Goal: Transaction & Acquisition: Register for event/course

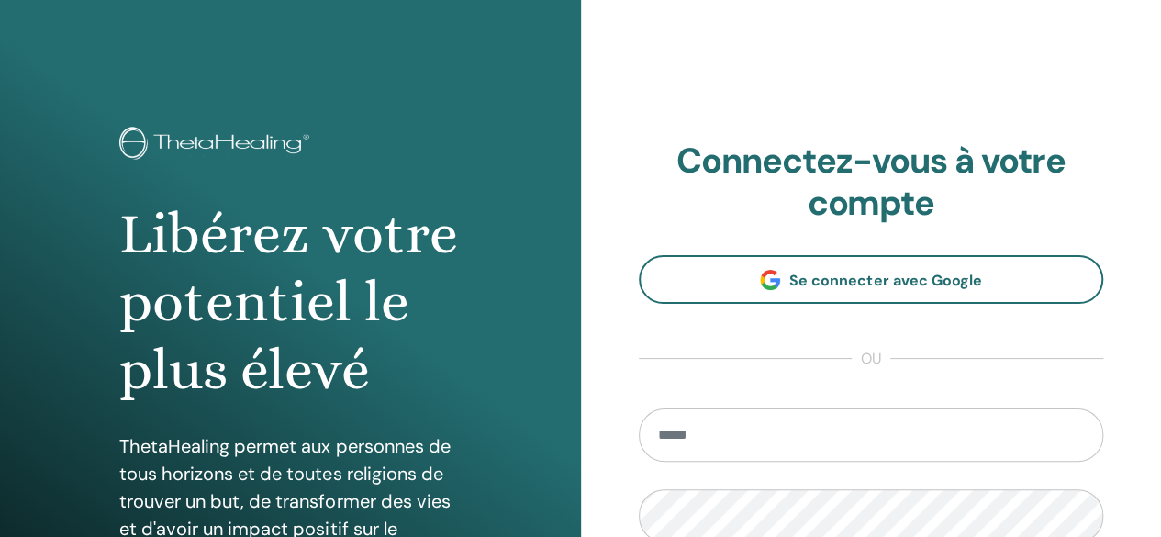
scroll to position [92, 0]
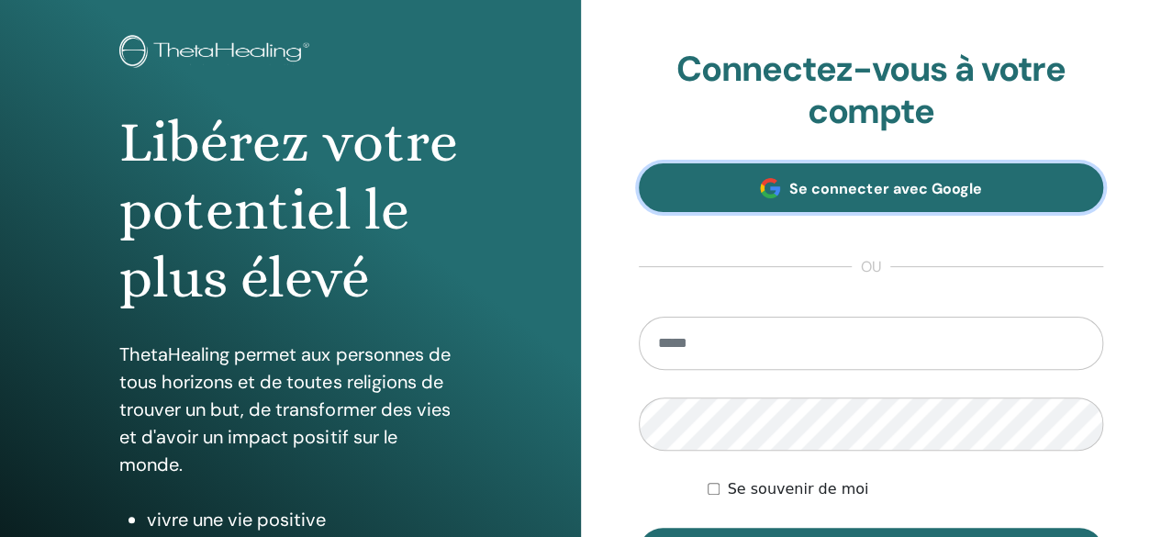
click at [900, 197] on span "Se connecter avec Google" at bounding box center [885, 188] width 192 height 19
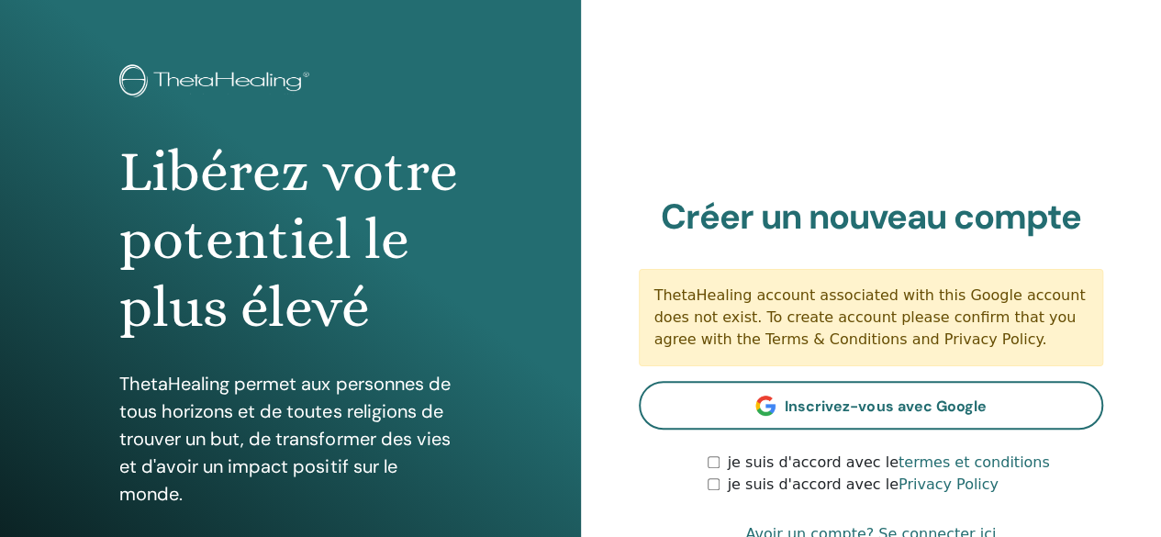
scroll to position [92, 0]
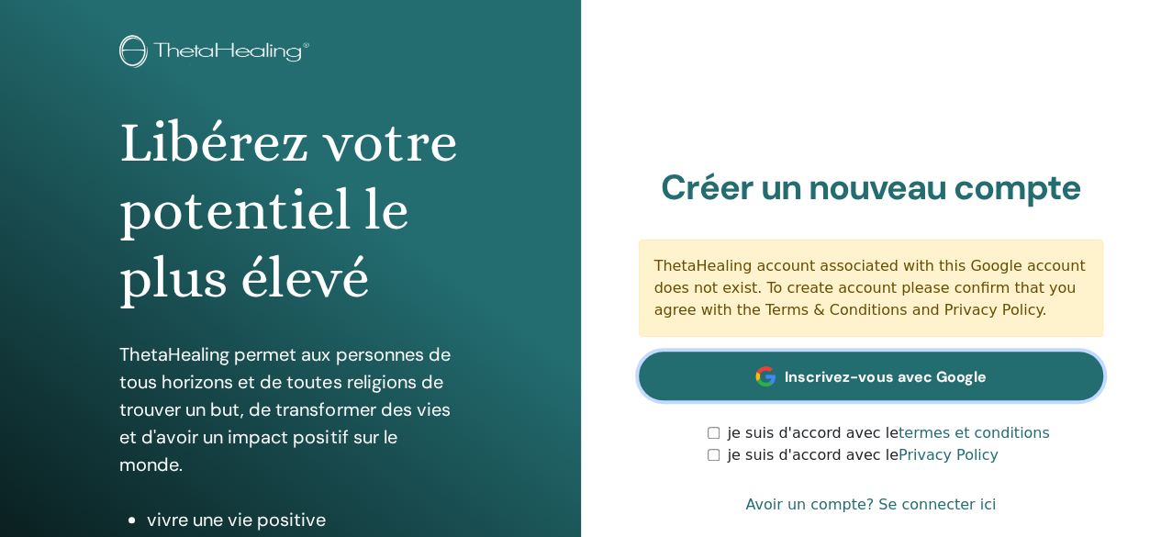
click at [915, 365] on link "Inscrivez-vous avec Google" at bounding box center [871, 376] width 465 height 49
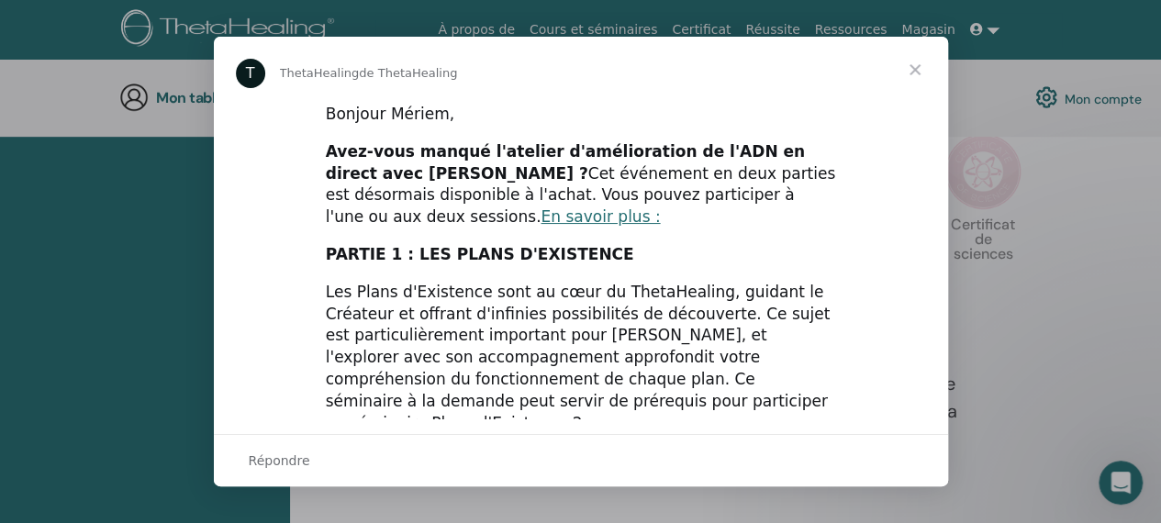
click at [116, 226] on div "Messagerie intercom" at bounding box center [580, 261] width 1161 height 523
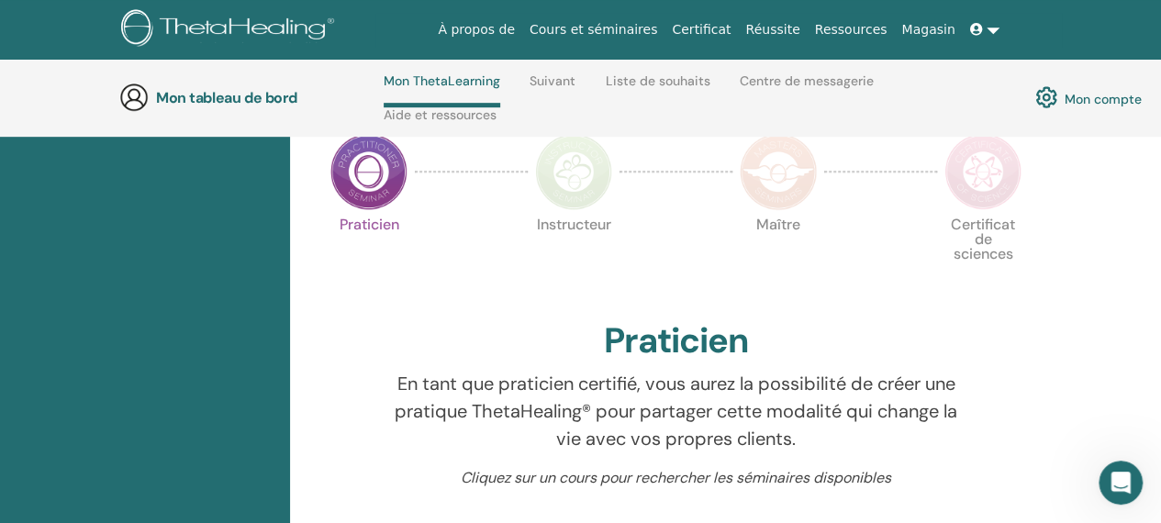
click at [379, 176] on img at bounding box center [368, 171] width 77 height 77
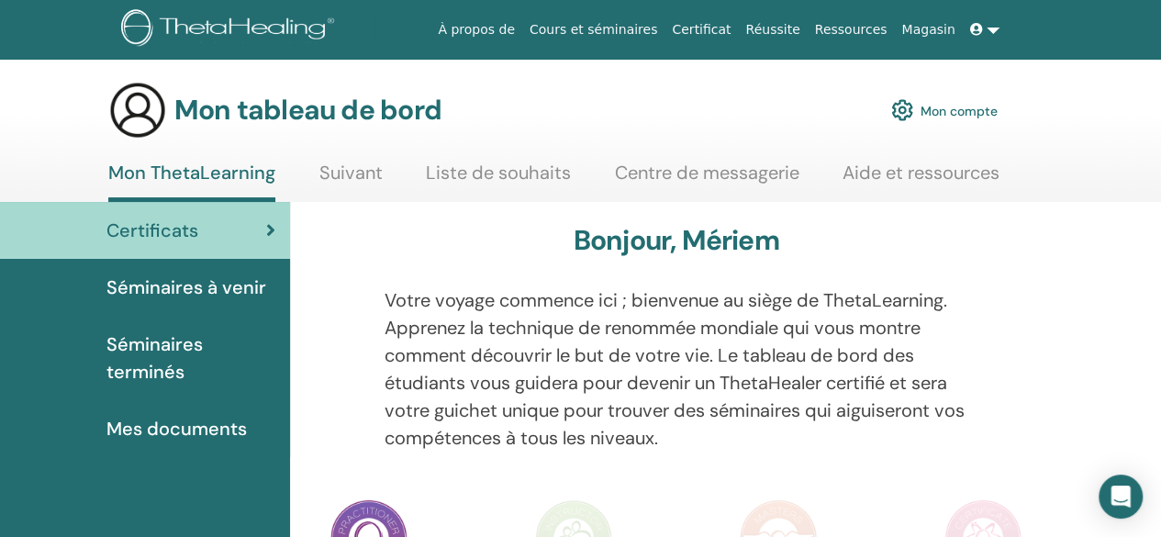
click at [208, 283] on font "Séminaires à venir" at bounding box center [186, 287] width 160 height 24
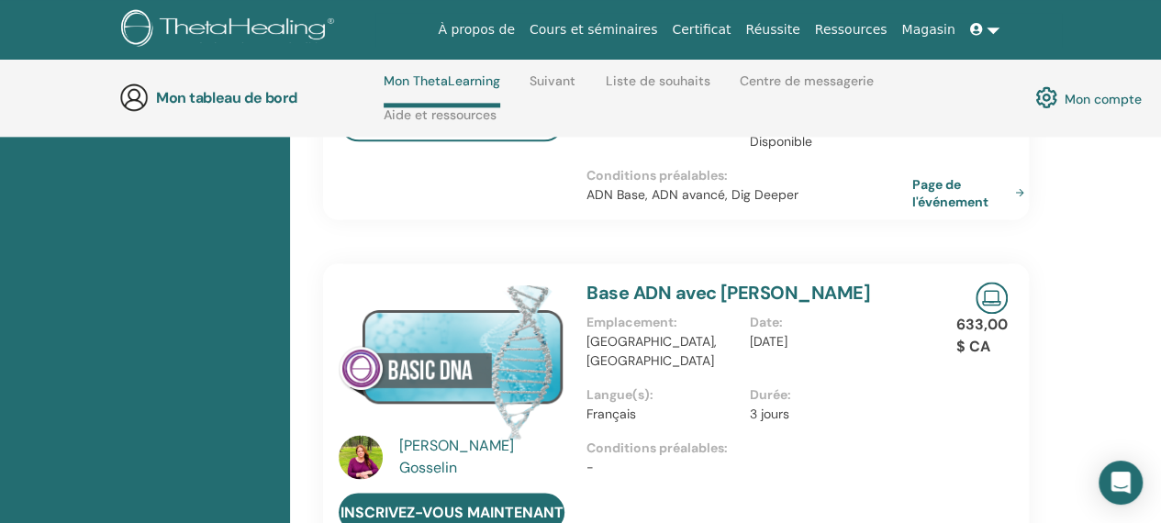
scroll to position [1179, 0]
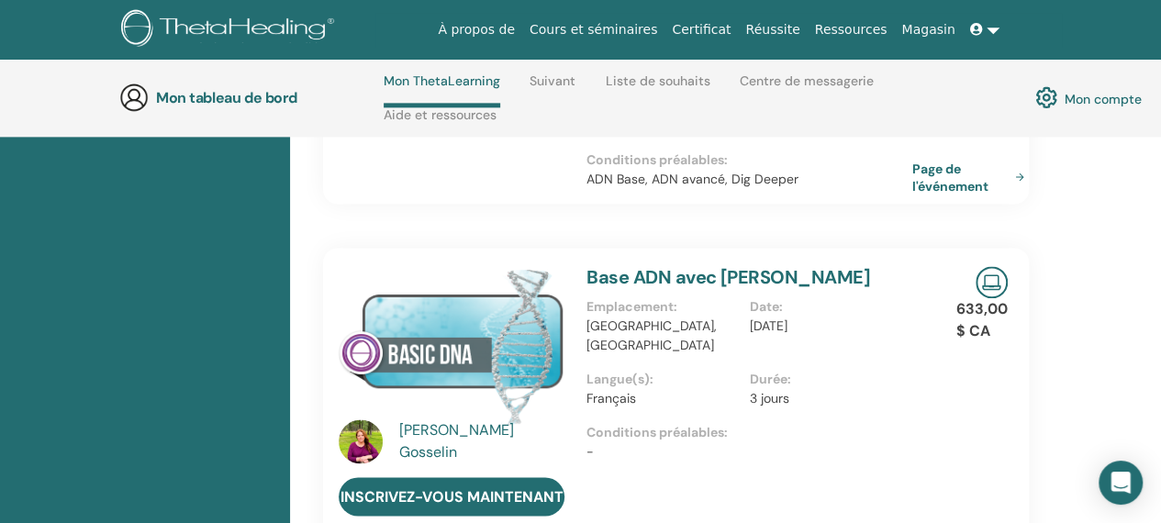
click at [681, 265] on font "Base ADN avec Julie Gosselin" at bounding box center [729, 277] width 284 height 24
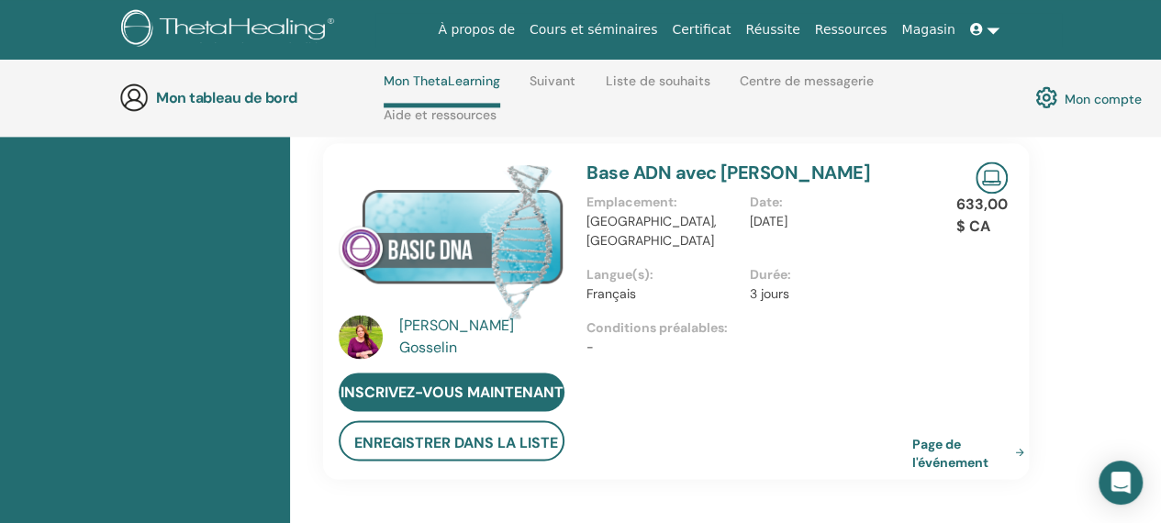
scroll to position [1270, 0]
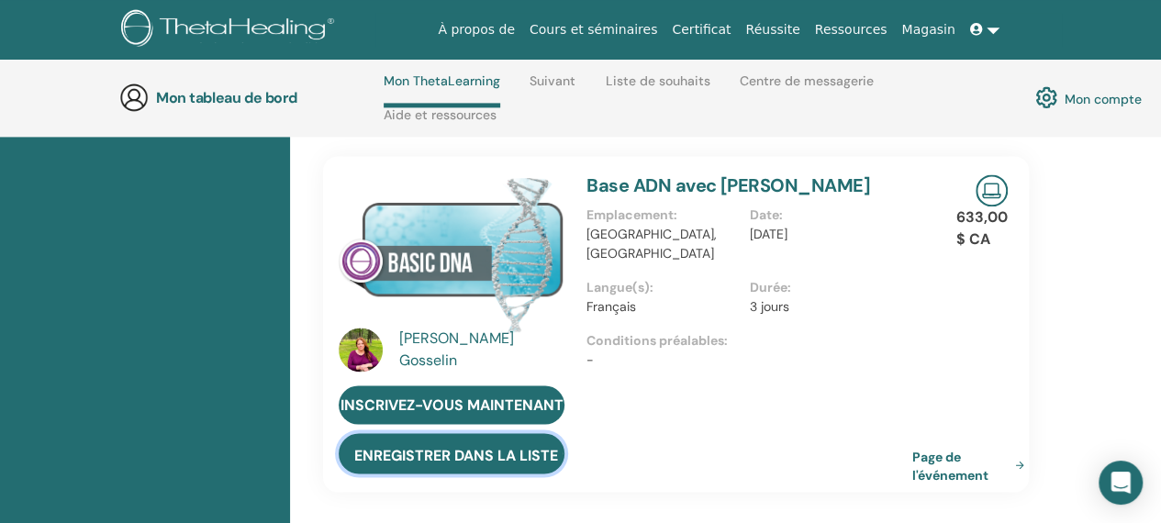
click at [453, 445] on font "Enregistrer dans la liste de souhaits" at bounding box center [505, 454] width 303 height 19
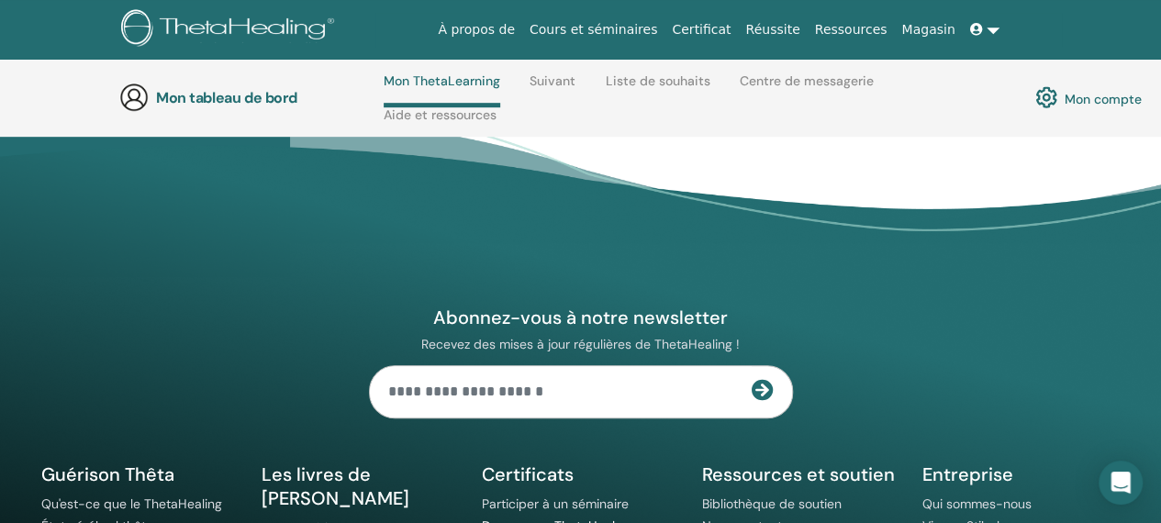
scroll to position [509, 0]
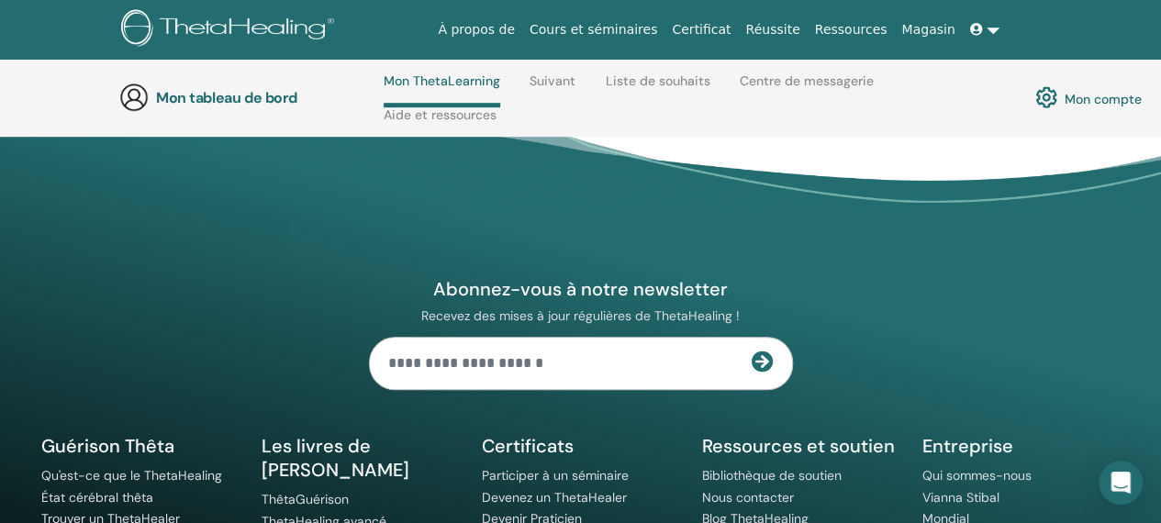
click at [435, 375] on input "text" at bounding box center [561, 363] width 382 height 51
type input "**********"
click at [766, 373] on icon at bounding box center [763, 362] width 22 height 22
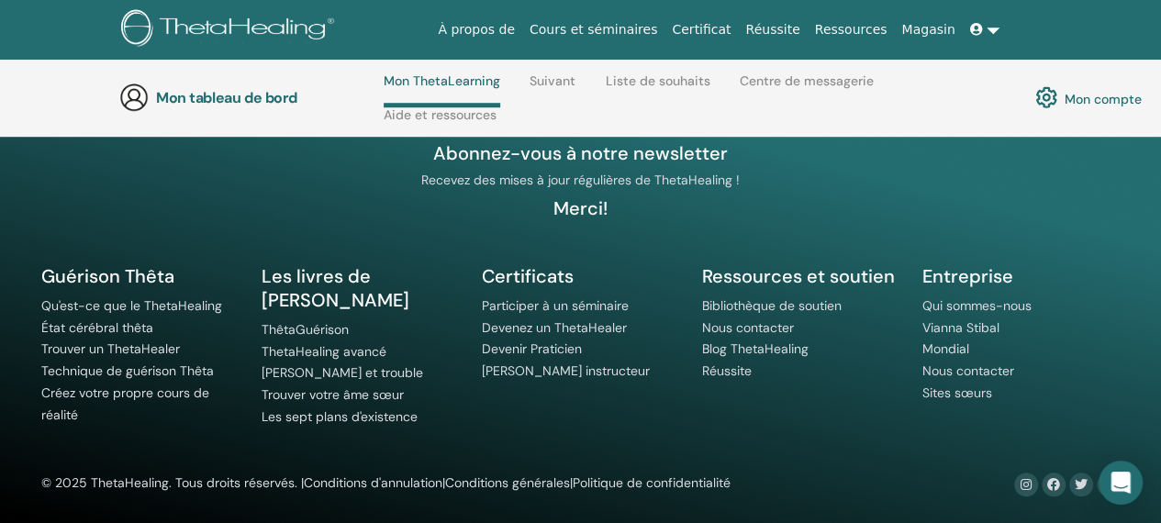
scroll to position [659, 0]
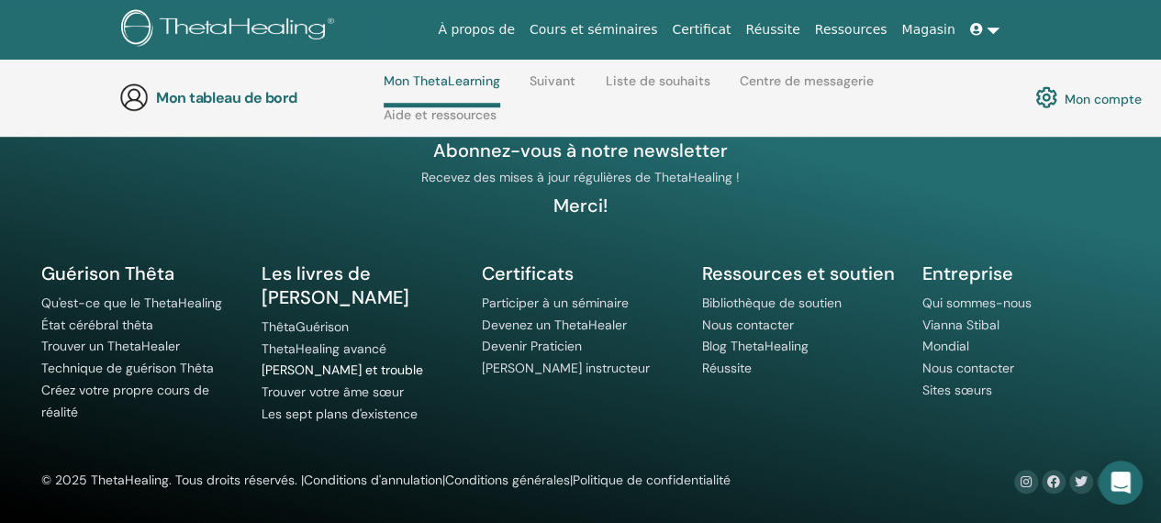
click at [321, 362] on font "Maladie et trouble" at bounding box center [343, 370] width 162 height 17
